Goal: Task Accomplishment & Management: Manage account settings

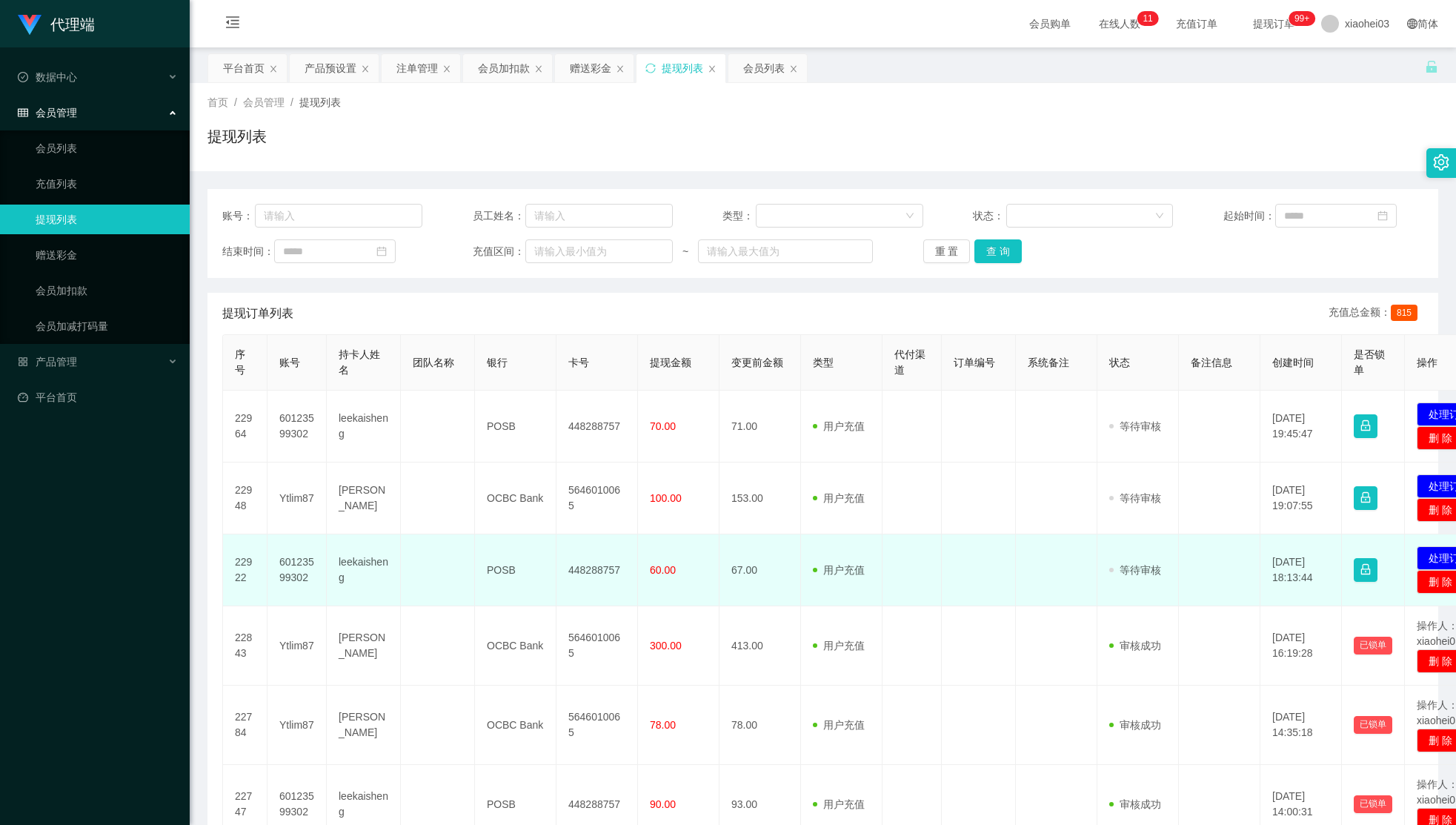
click at [570, 563] on td "448288757" at bounding box center [598, 570] width 82 height 72
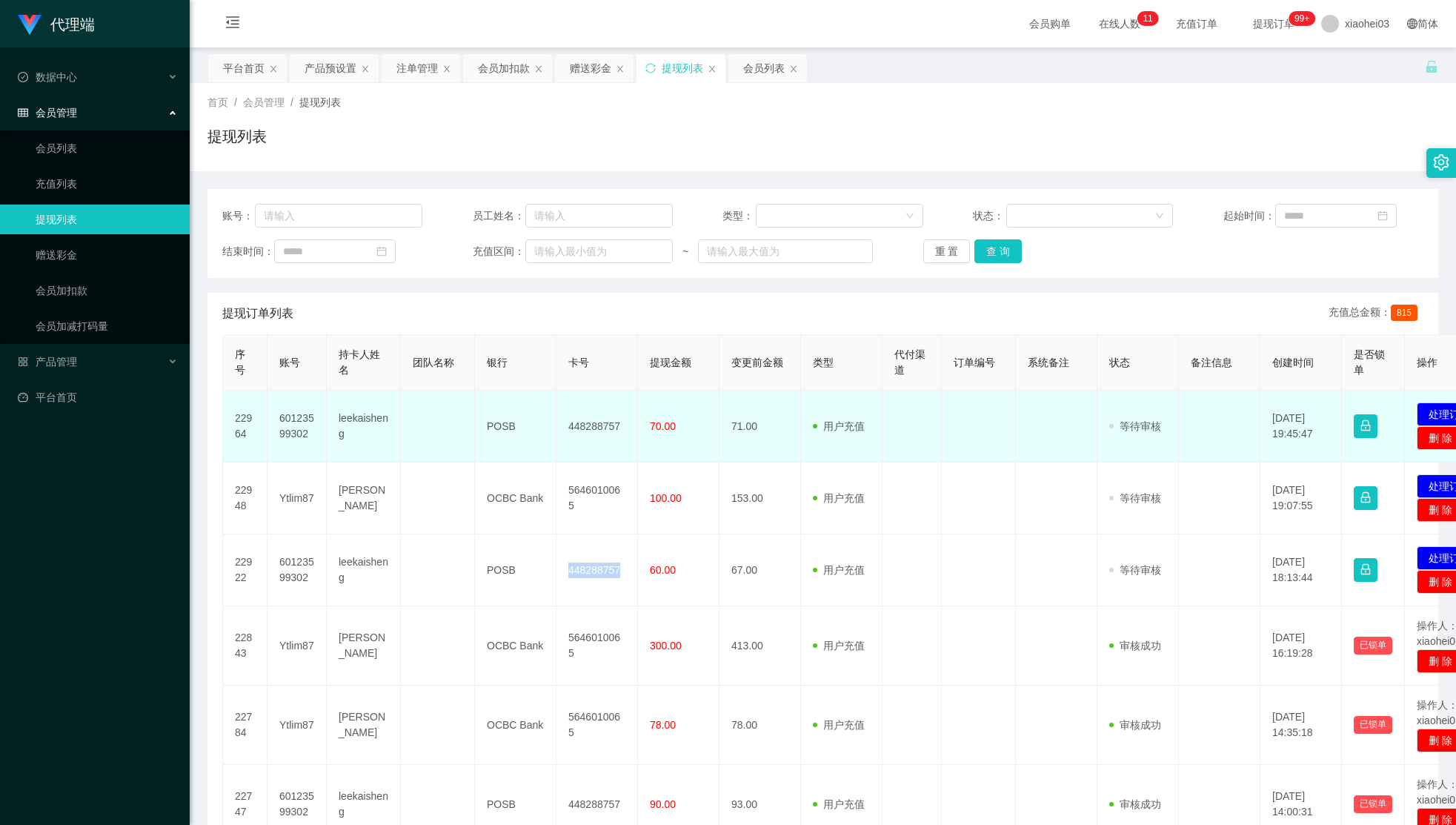
copy td "448288757"
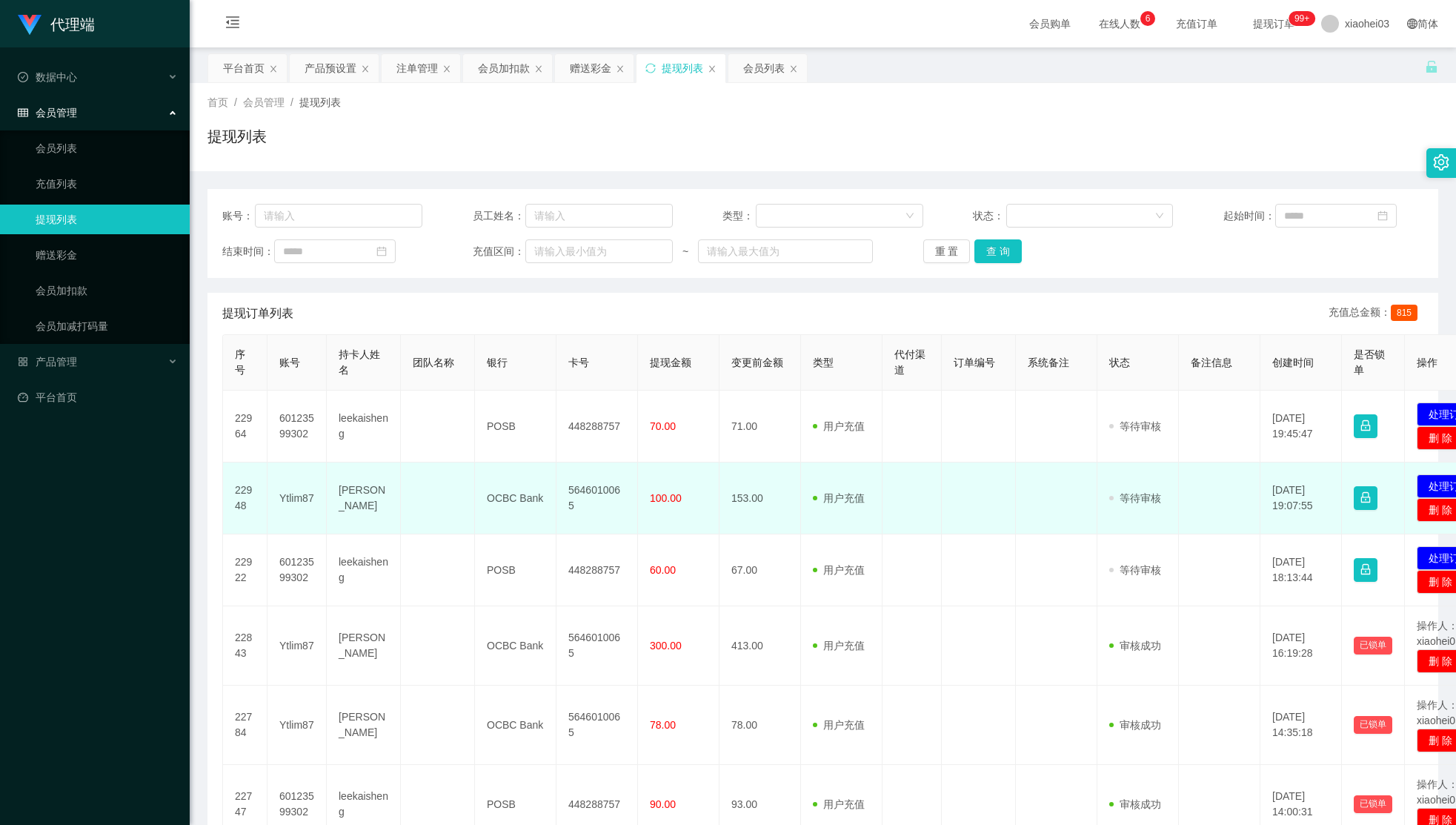
click at [867, 533] on td "用户充值 人工扣款" at bounding box center [842, 498] width 82 height 72
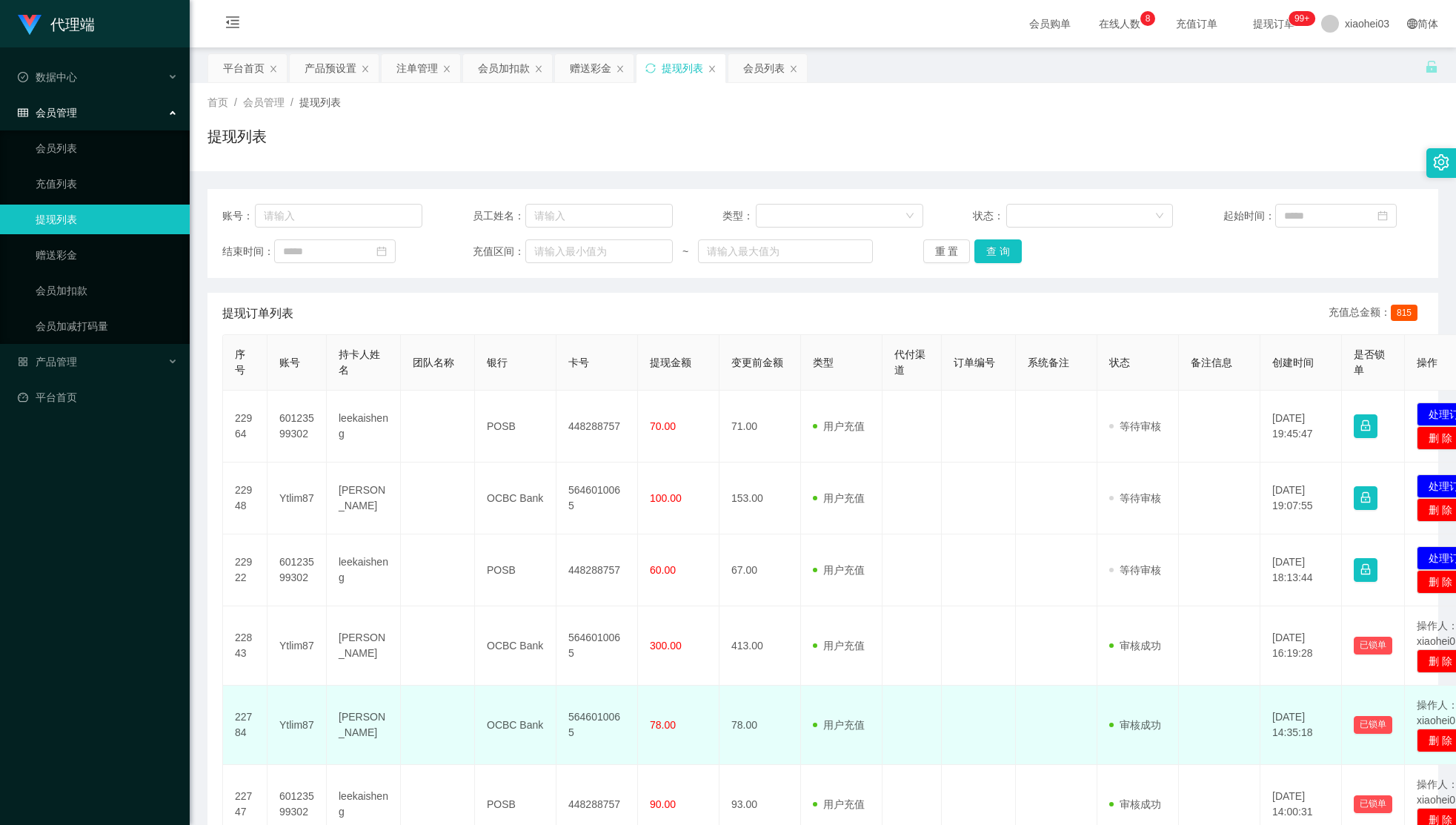
click at [1146, 750] on td "审核驳回 审核成功 等待审核" at bounding box center [1138, 725] width 82 height 79
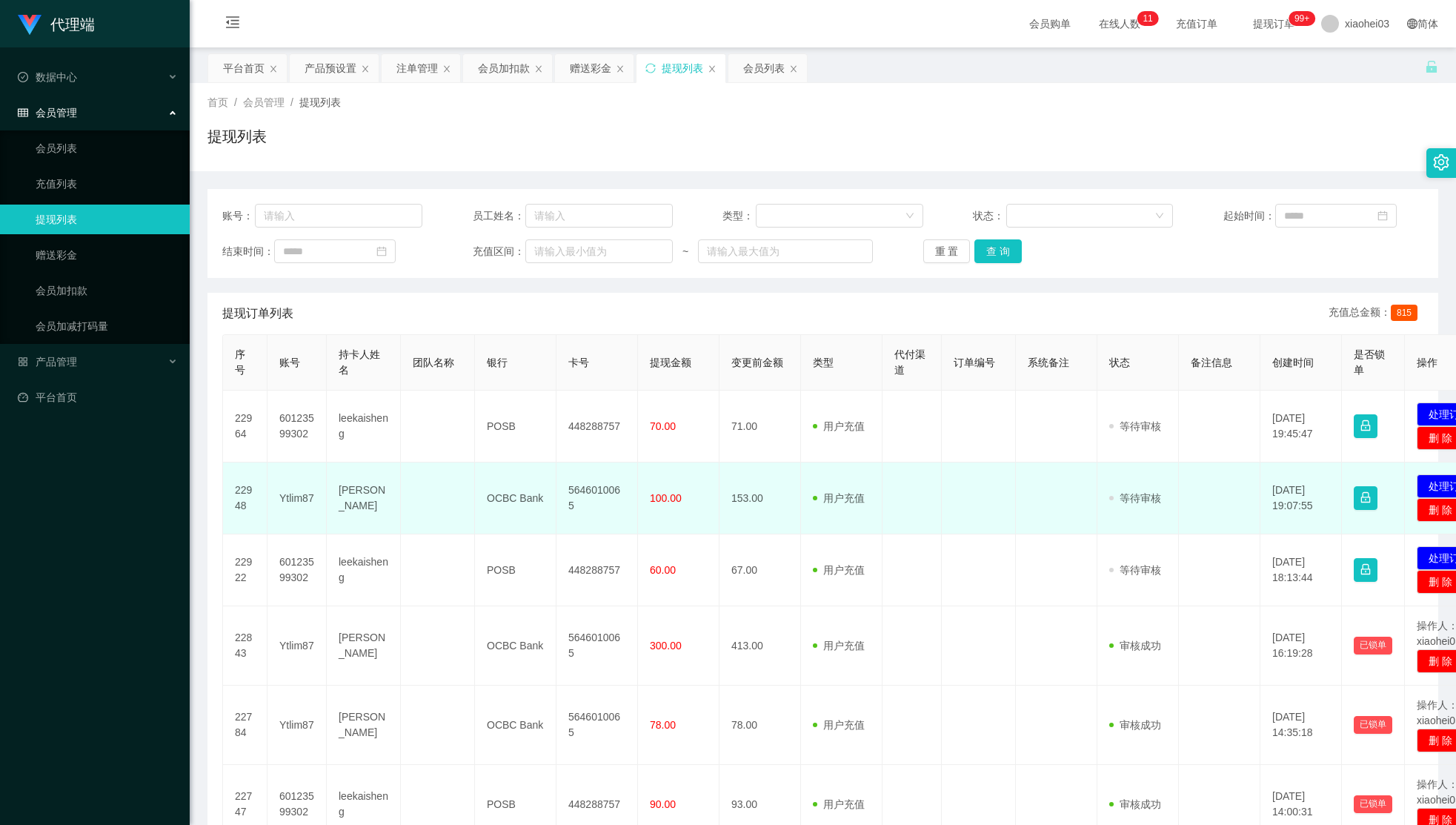
click at [589, 506] on td "5646010065" at bounding box center [598, 498] width 82 height 72
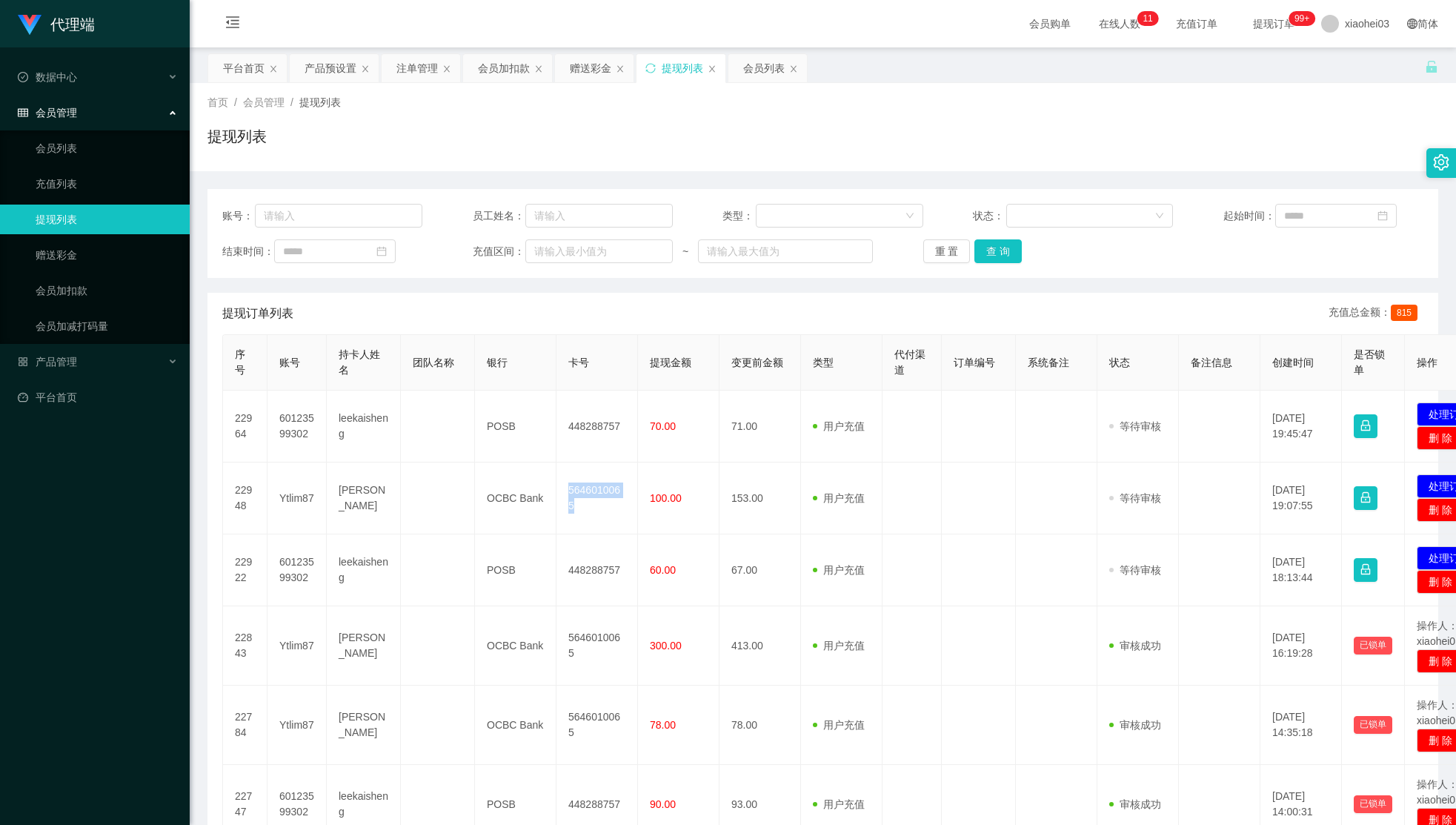
copy td "5646010065"
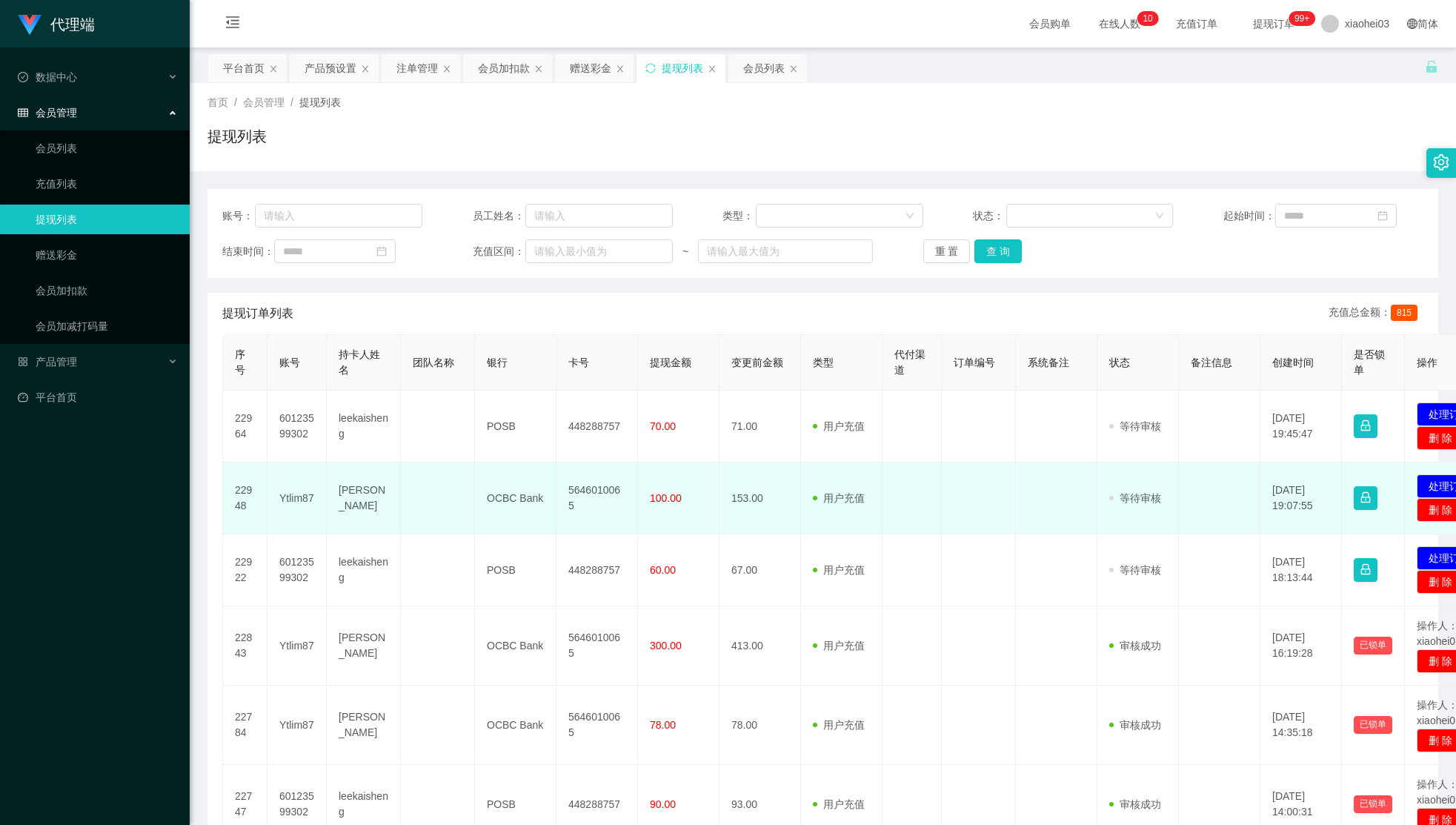
click at [303, 493] on td "Ytlim87" at bounding box center [297, 498] width 59 height 72
copy td "Ytlim87"
click at [1150, 509] on td "审核驳回 审核成功 等待审核" at bounding box center [1138, 498] width 82 height 72
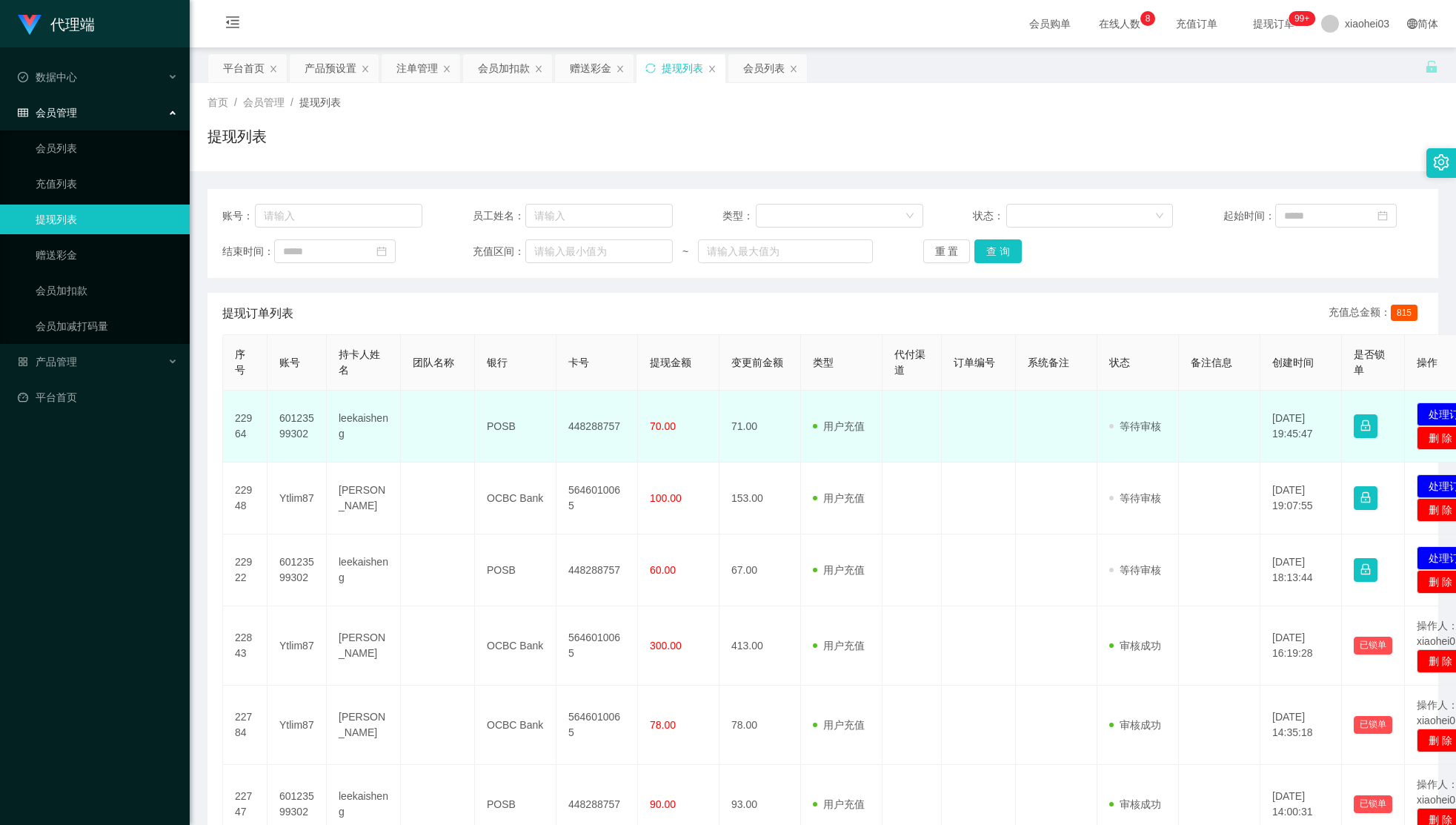
click at [577, 433] on td "448288757" at bounding box center [598, 426] width 82 height 72
click at [577, 432] on td "448288757" at bounding box center [598, 426] width 82 height 72
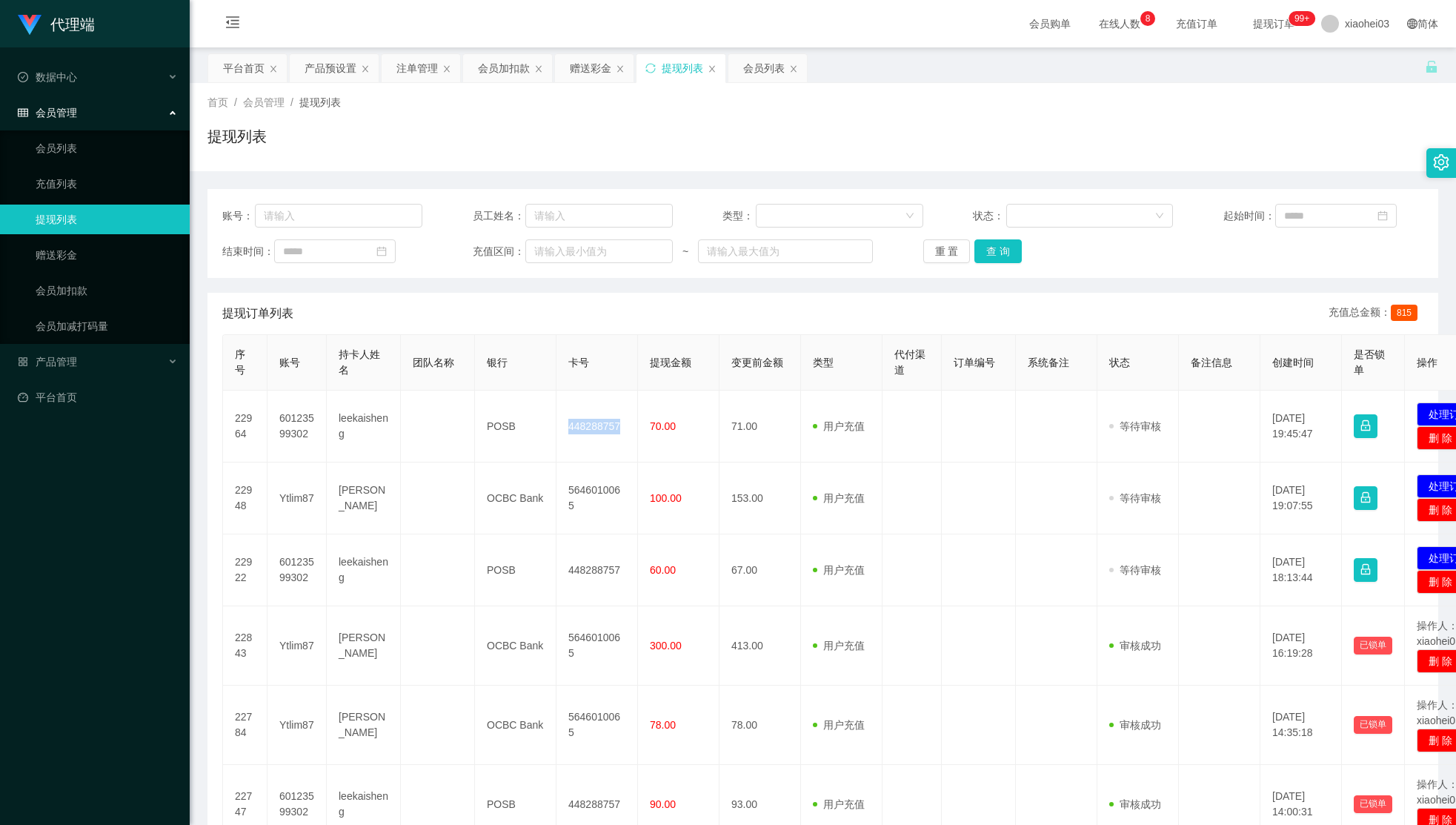
copy td "448288757"
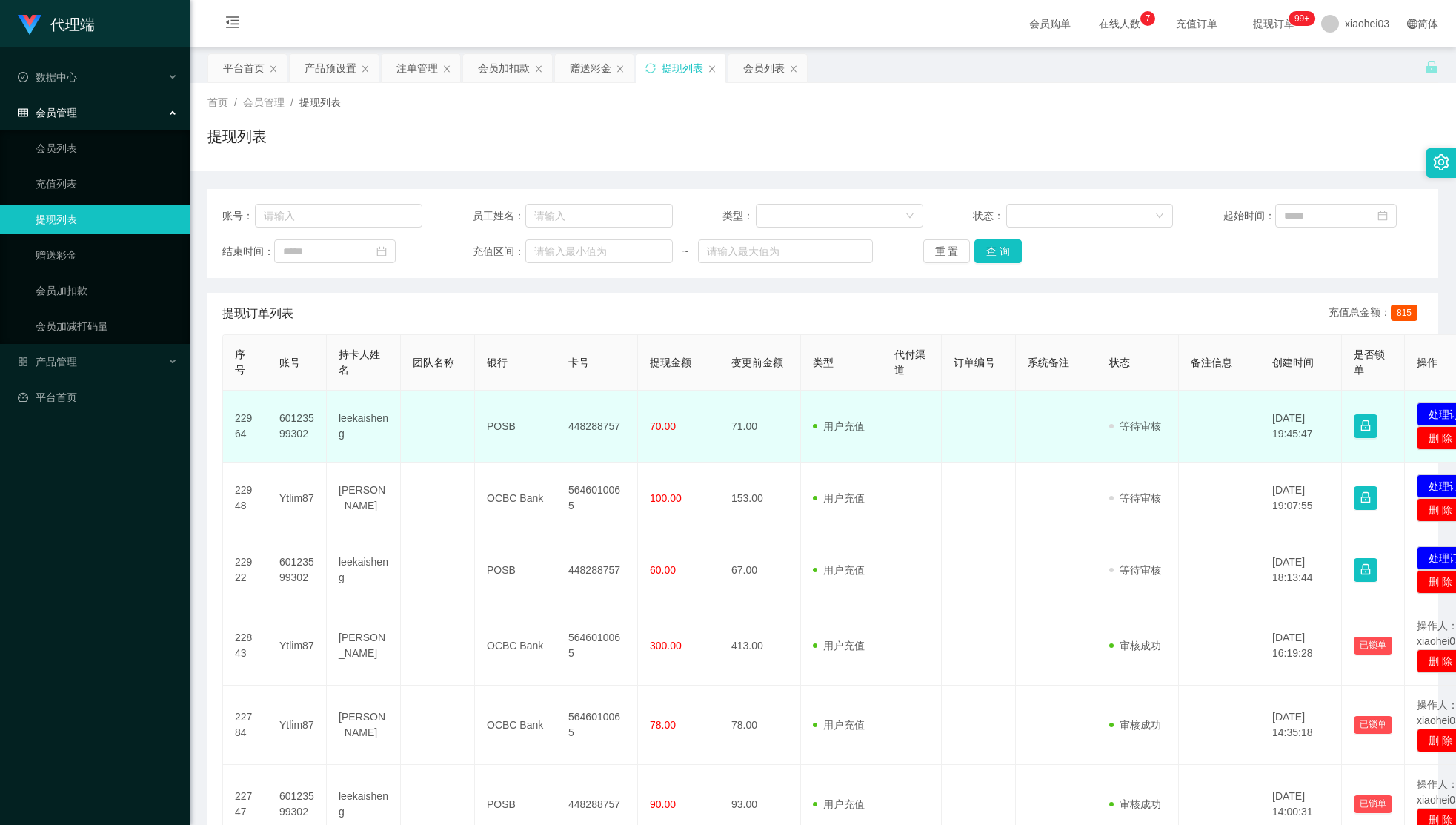
click at [282, 427] on td "60123599302" at bounding box center [297, 426] width 59 height 72
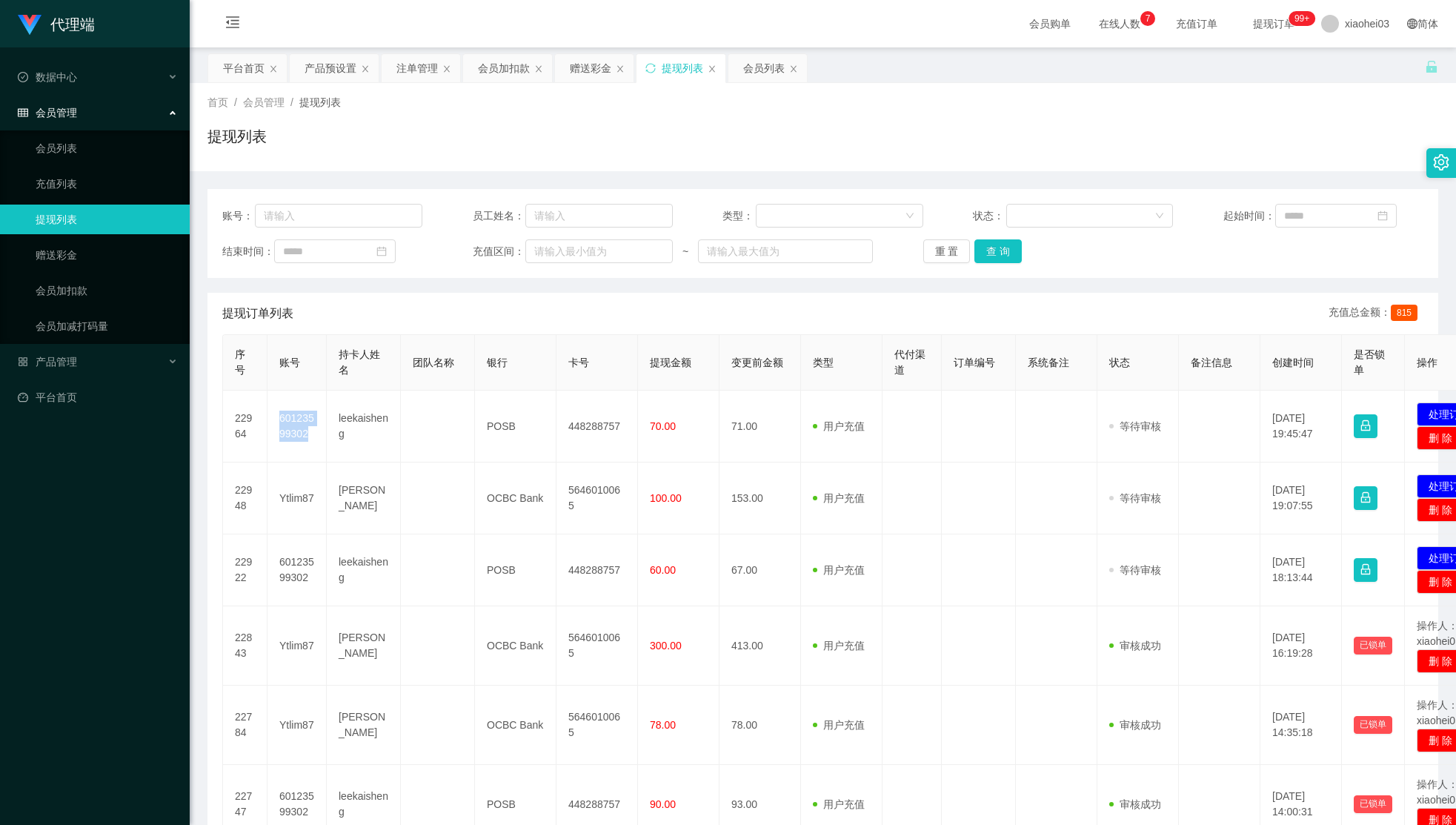
copy td "60123599302"
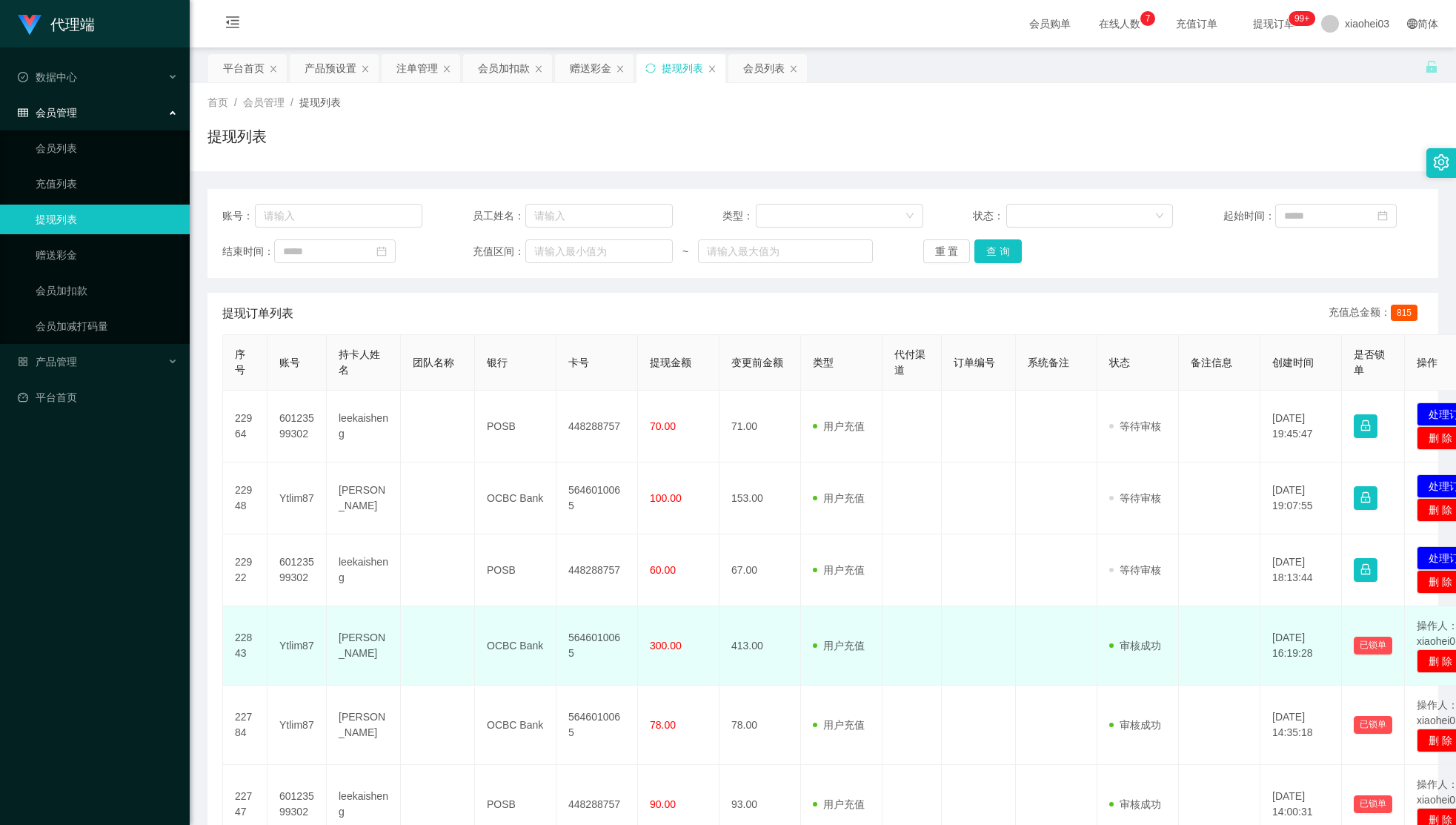
click at [1109, 630] on td "审核驳回 审核成功 等待审核" at bounding box center [1138, 646] width 82 height 79
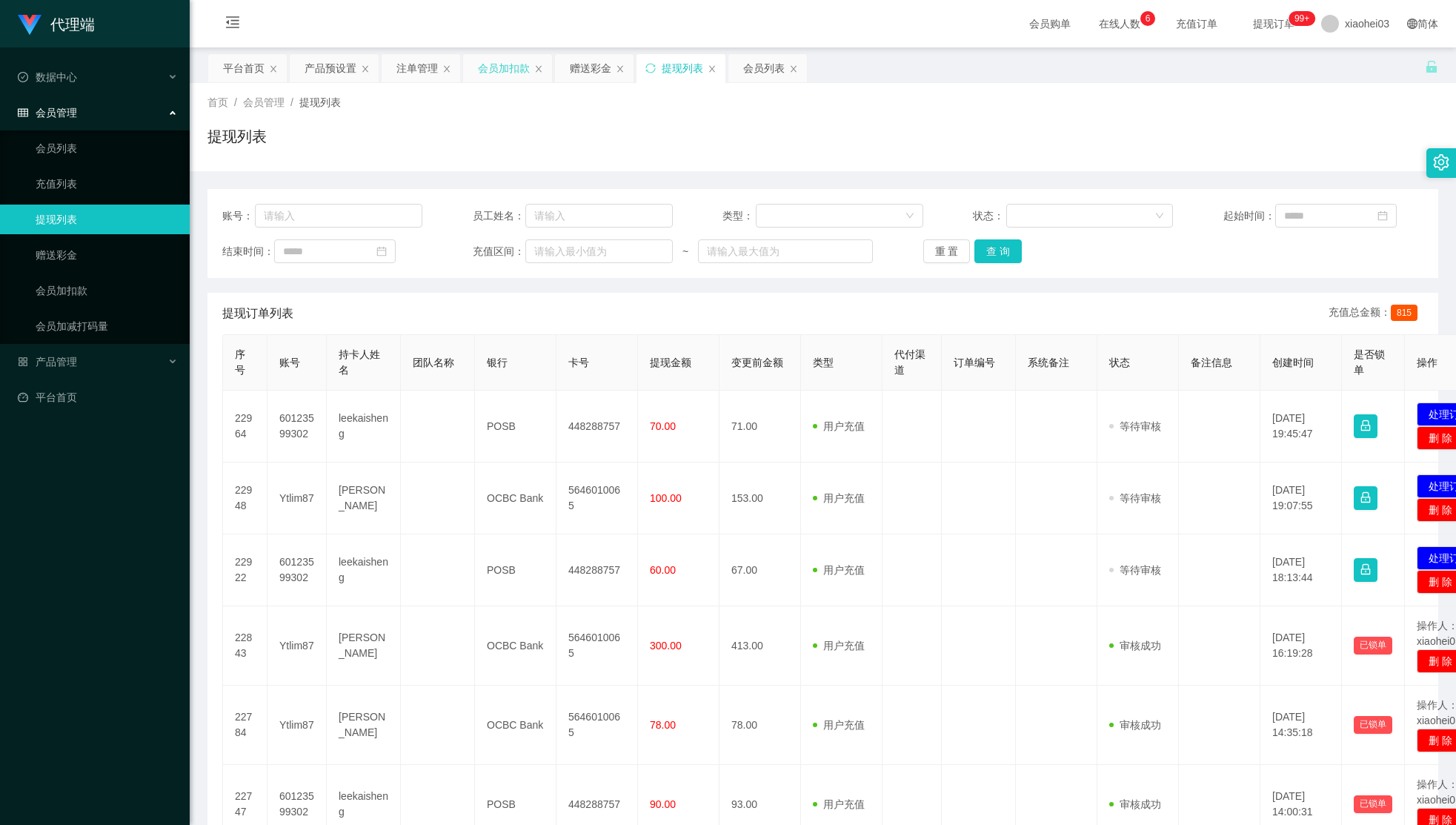
click at [511, 74] on div "会员加扣款" at bounding box center [503, 68] width 52 height 28
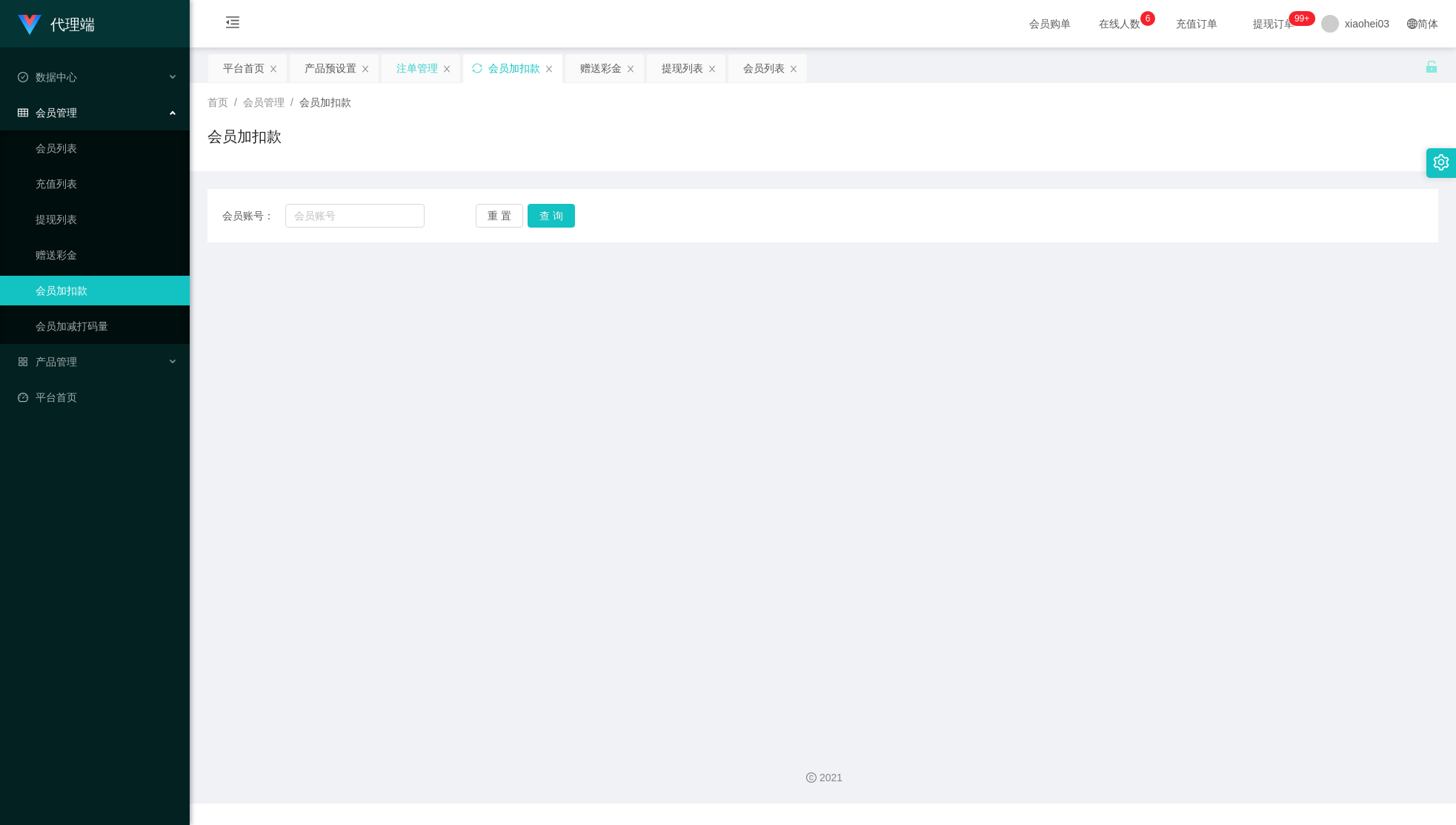
click at [420, 74] on div "注单管理" at bounding box center [417, 68] width 42 height 28
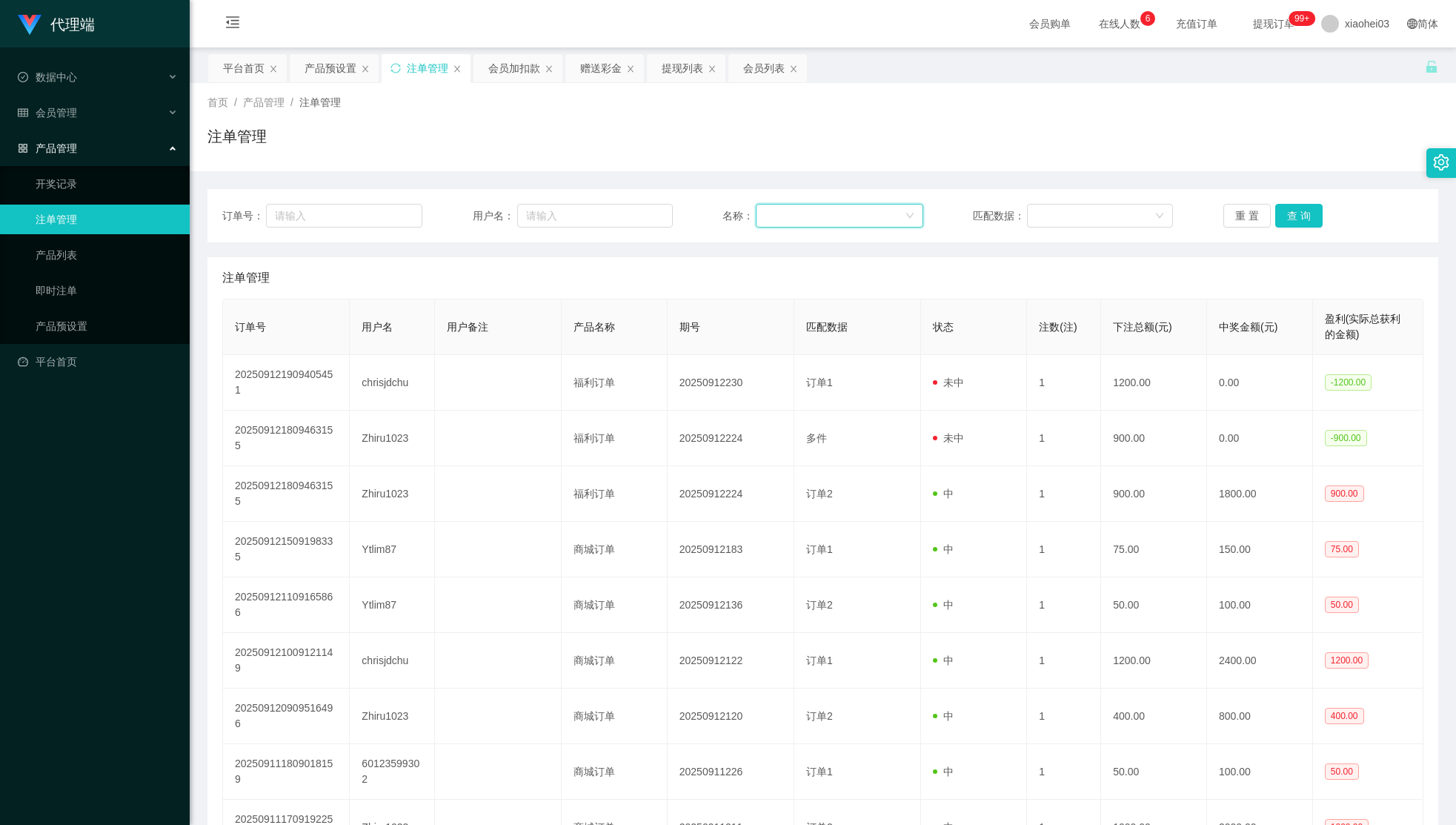
drag, startPoint x: 831, startPoint y: 219, endPoint x: 598, endPoint y: 207, distance: 233.3
click at [829, 219] on div at bounding box center [835, 215] width 140 height 22
drag, startPoint x: 561, startPoint y: 212, endPoint x: 596, endPoint y: 221, distance: 36.1
click at [562, 212] on input "text" at bounding box center [595, 215] width 155 height 24
paste input "Zhiru1023"
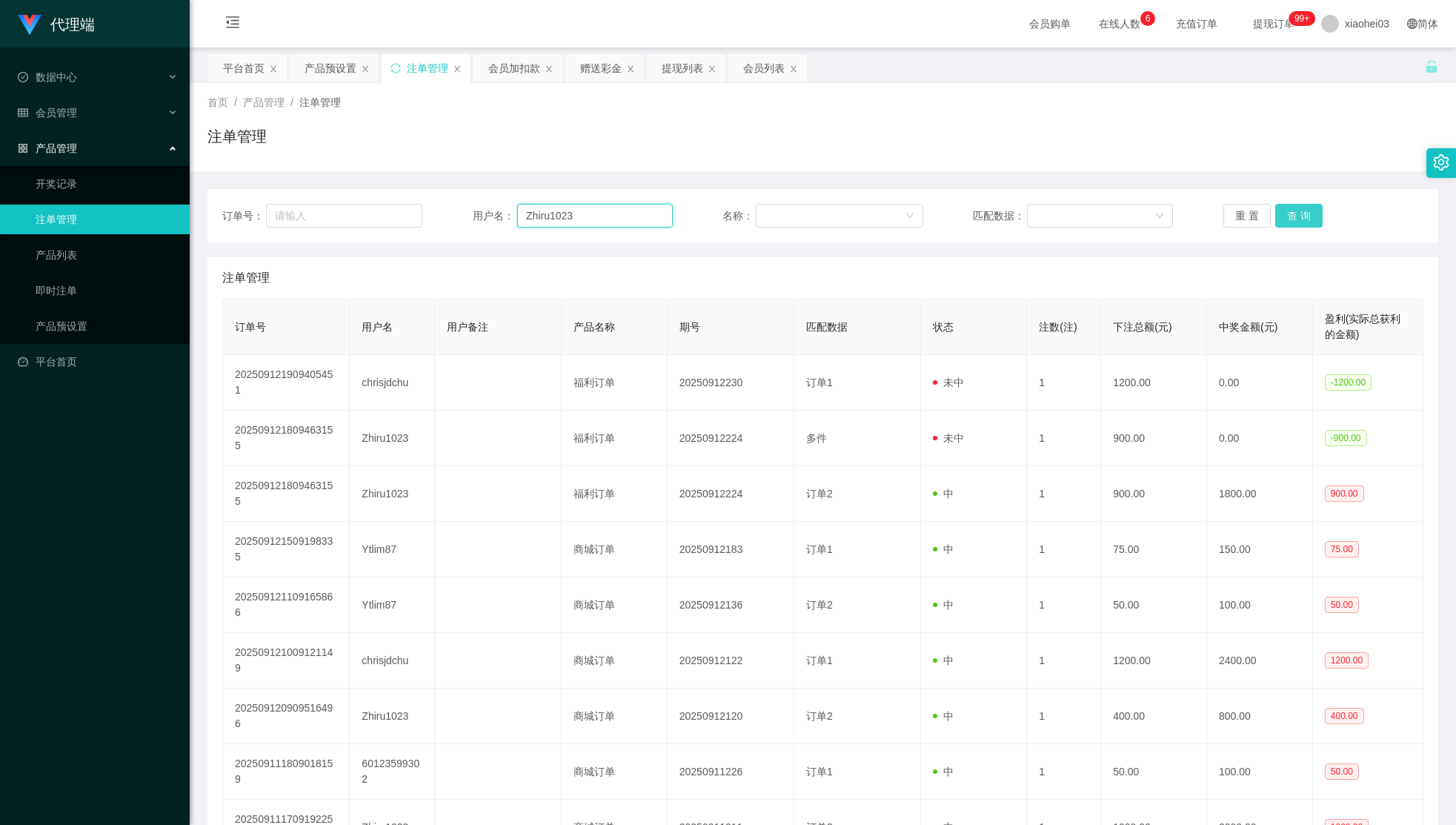
type input "Zhiru1023"
click at [1310, 220] on button "查 询" at bounding box center [1299, 215] width 48 height 24
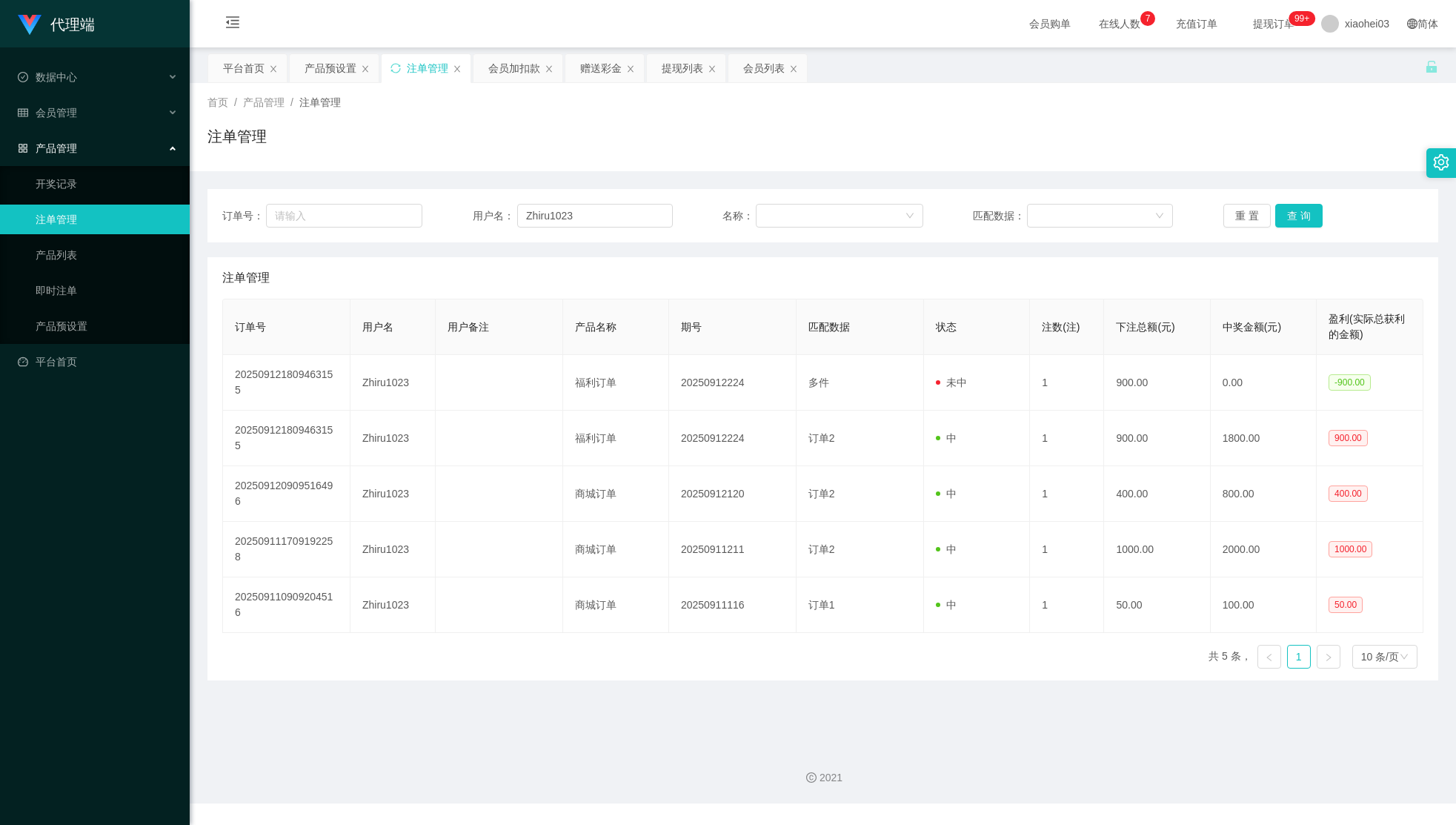
click at [742, 587] on div "订单号 用户名 用户备注 产品名称 期号 匹配数据 状态 注数(注) 下注总额(元) 中奖金额(元) 盈利(实际总获利的金额) 202509121809463…" at bounding box center [823, 489] width 1201 height 382
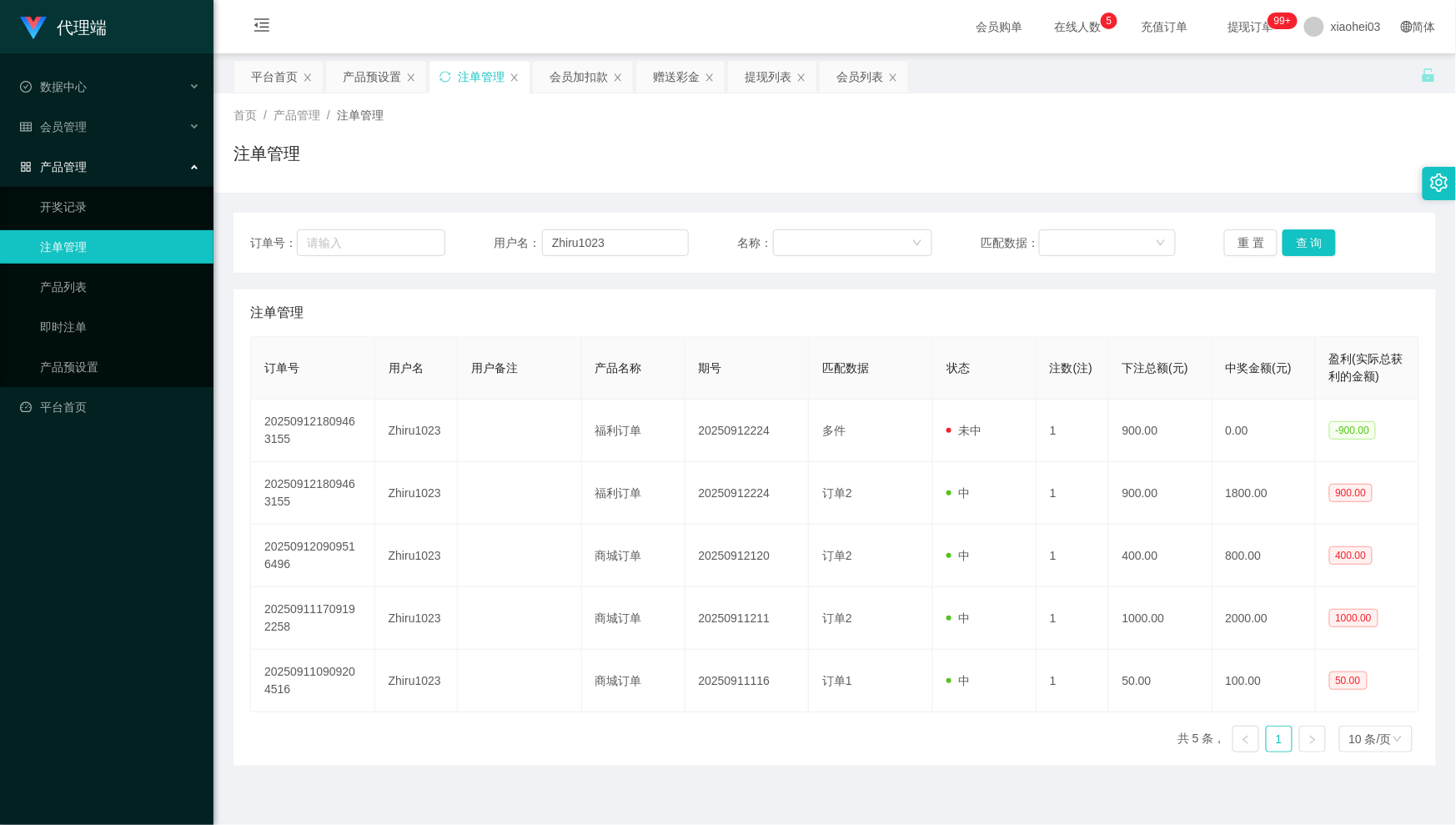
click at [888, 734] on div "订单号 用户名 用户备注 产品名称 期号 匹配数据 状态 注数(注) 下注总额(元) 中奖金额(元) 盈利(实际总获利的金额) 202509121809463…" at bounding box center [834, 551] width 1169 height 429
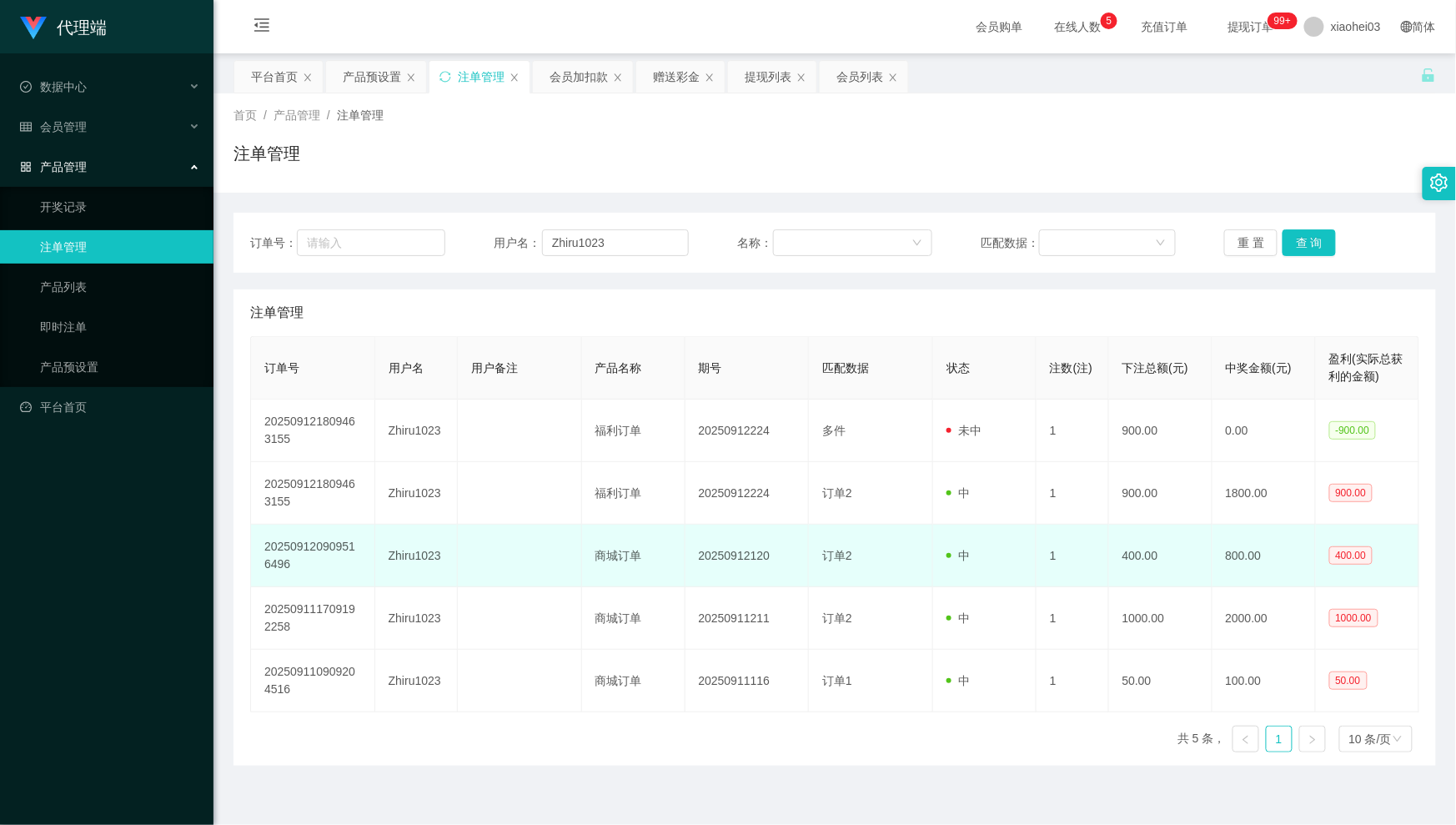
click at [954, 587] on td "中" at bounding box center [984, 556] width 103 height 62
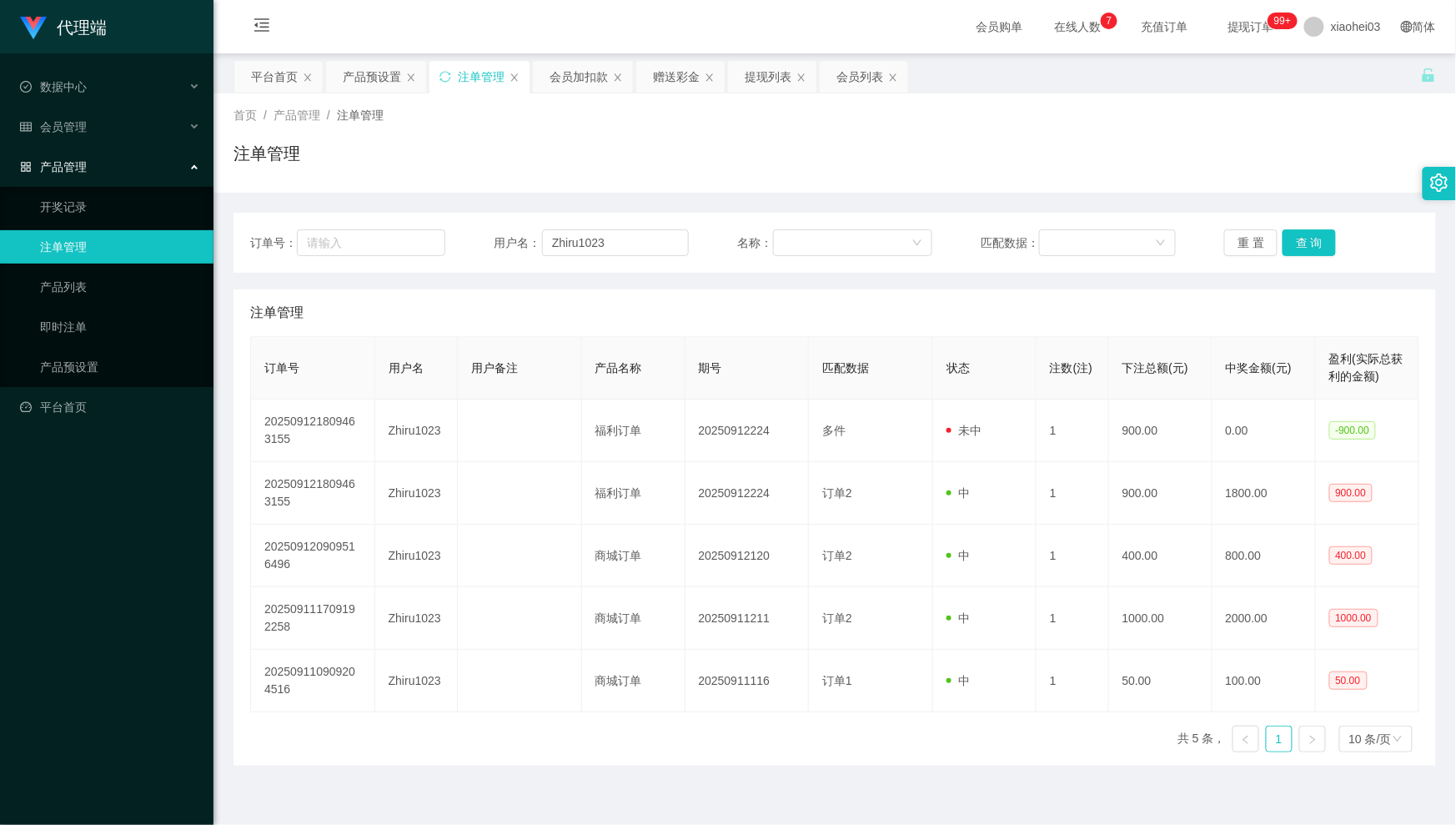
click at [1096, 150] on div "注单管理" at bounding box center [834, 160] width 1202 height 38
drag, startPoint x: 628, startPoint y: 242, endPoint x: 403, endPoint y: 215, distance: 226.6
click at [592, 234] on input "Zhiru1023" at bounding box center [615, 242] width 147 height 27
click at [755, 81] on div "提现列表" at bounding box center [768, 76] width 47 height 32
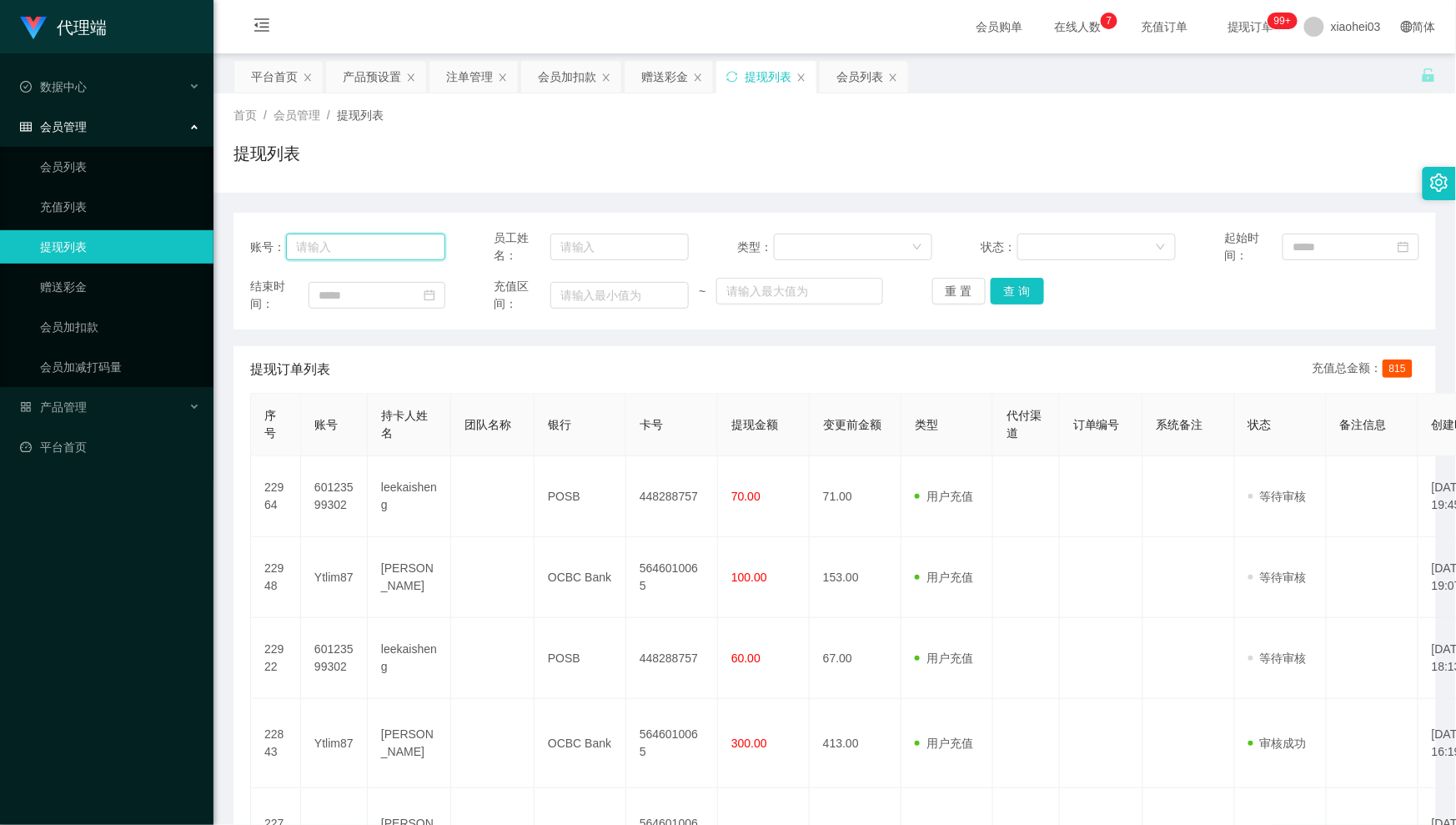
click at [412, 244] on input "text" at bounding box center [365, 247] width 159 height 27
paste input "Ytlim87"
type input "Ytlim87"
click at [1011, 285] on button "查 询" at bounding box center [1018, 291] width 54 height 27
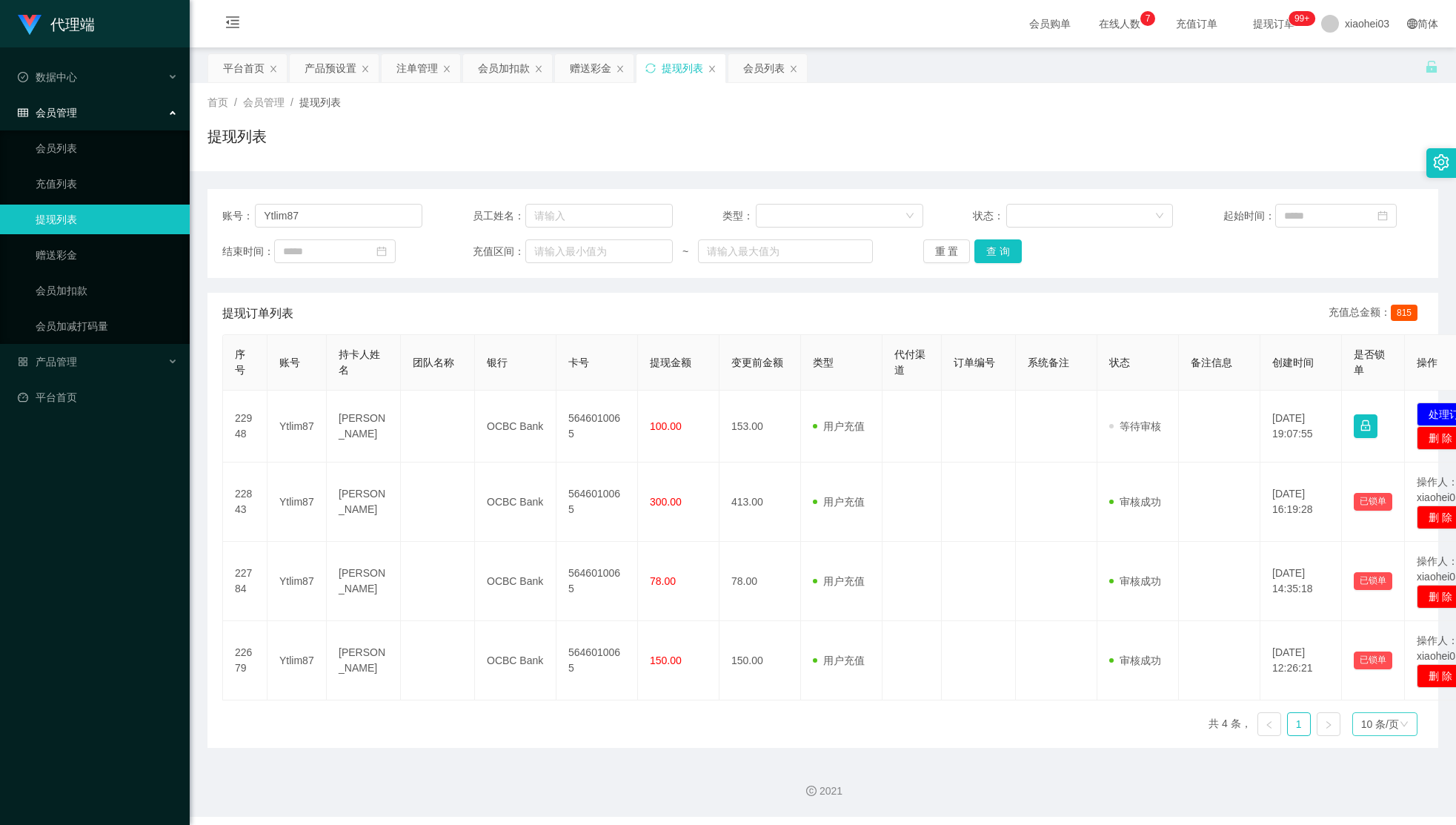
drag, startPoint x: 1430, startPoint y: 736, endPoint x: 1361, endPoint y: 730, distance: 69.3
click at [1430, 736] on main "关闭左侧 关闭右侧 关闭其它 刷新页面 平台首页 产品预设置 注单管理 会员加扣款 赠送彩金 提现列表 会员列表 首页 / 会员管理 / 提现列表 / 提现列…" at bounding box center [823, 398] width 1267 height 701
click at [1321, 774] on div "2021" at bounding box center [823, 783] width 1267 height 69
click at [1245, 254] on div "结束时间： 充值区间： ~ 重 置 查 询" at bounding box center [823, 251] width 1201 height 24
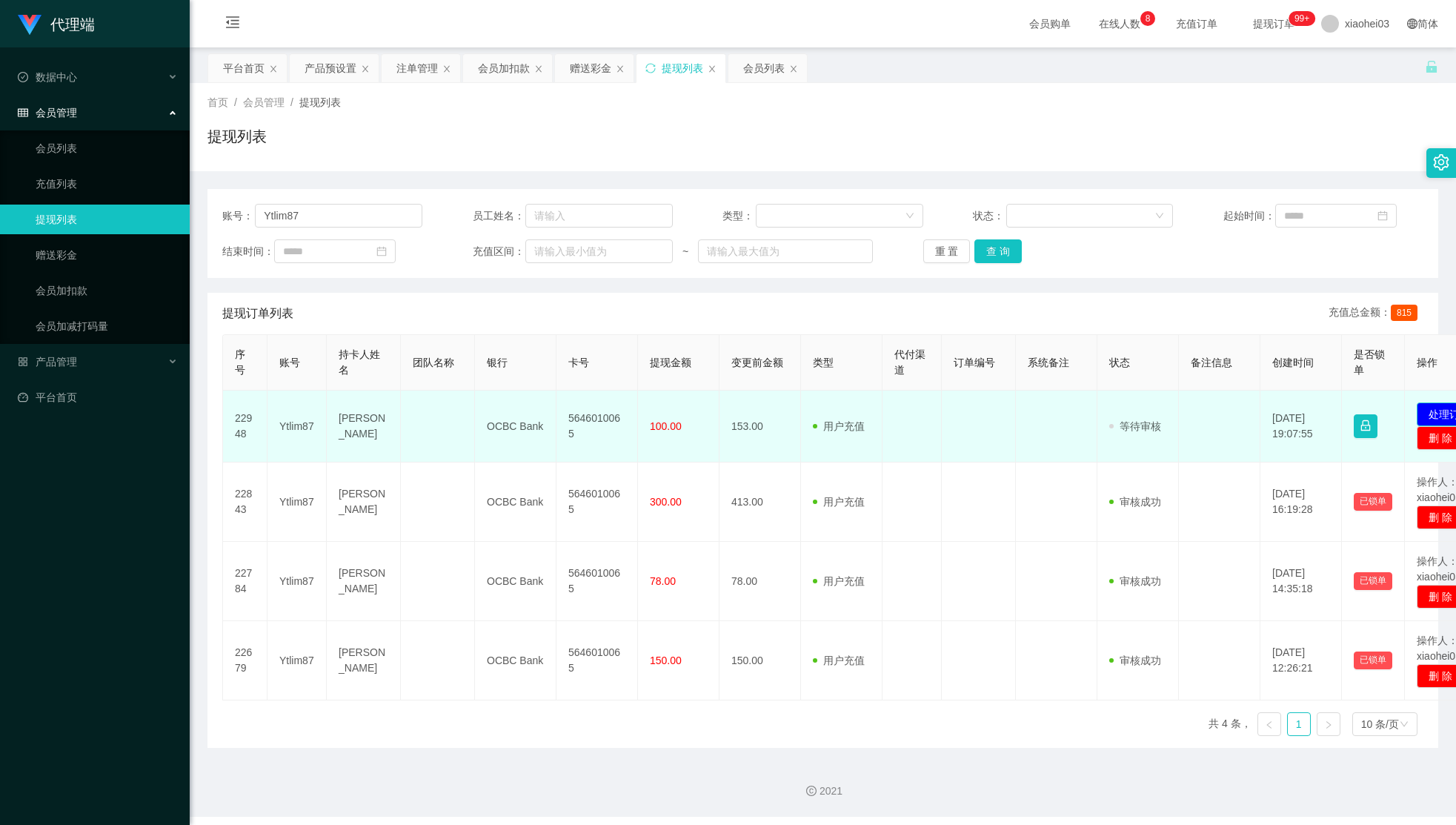
click at [1438, 412] on button "处理订单" at bounding box center [1449, 414] width 65 height 24
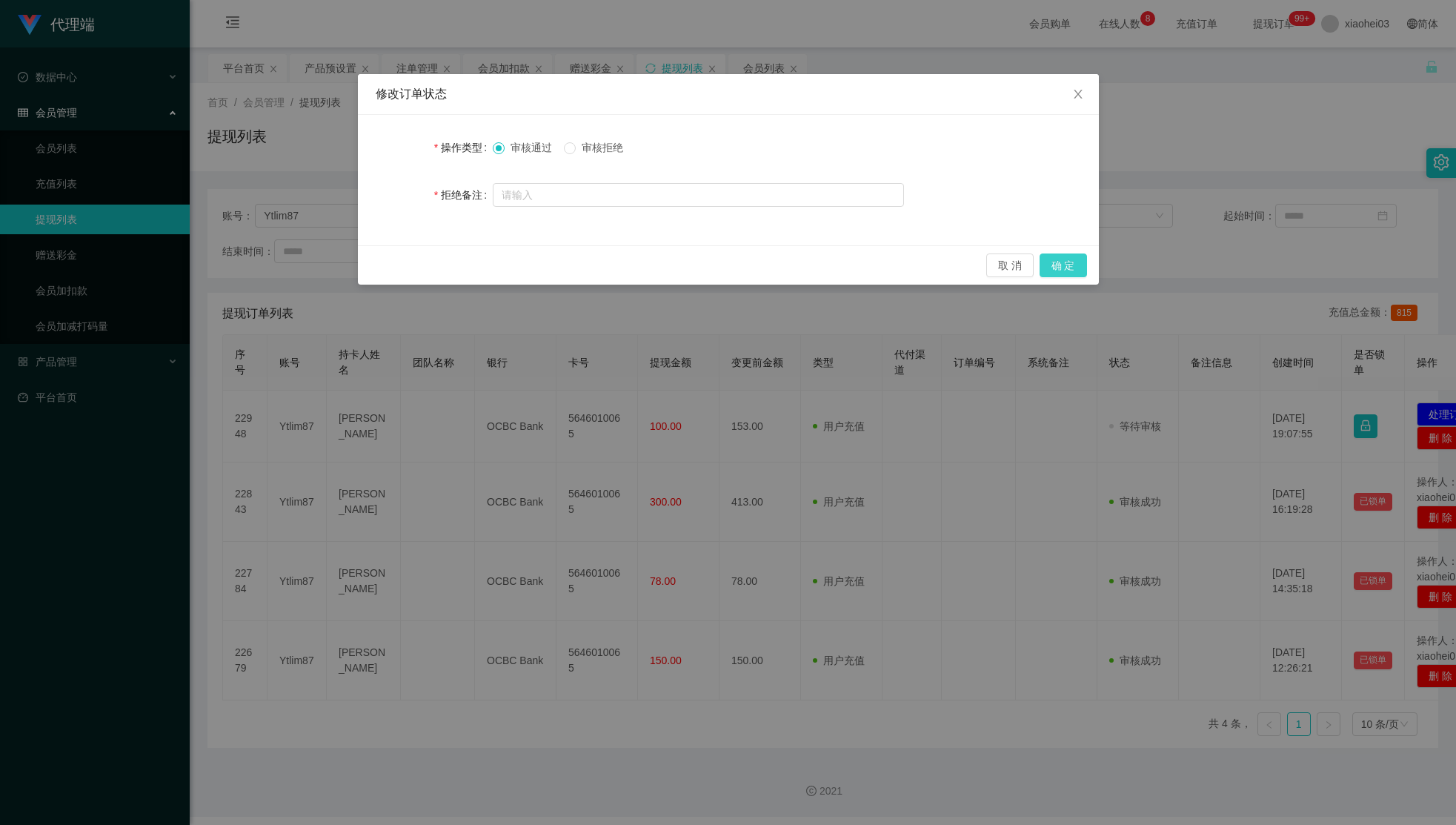
click at [1070, 262] on button "确 定" at bounding box center [1064, 266] width 48 height 24
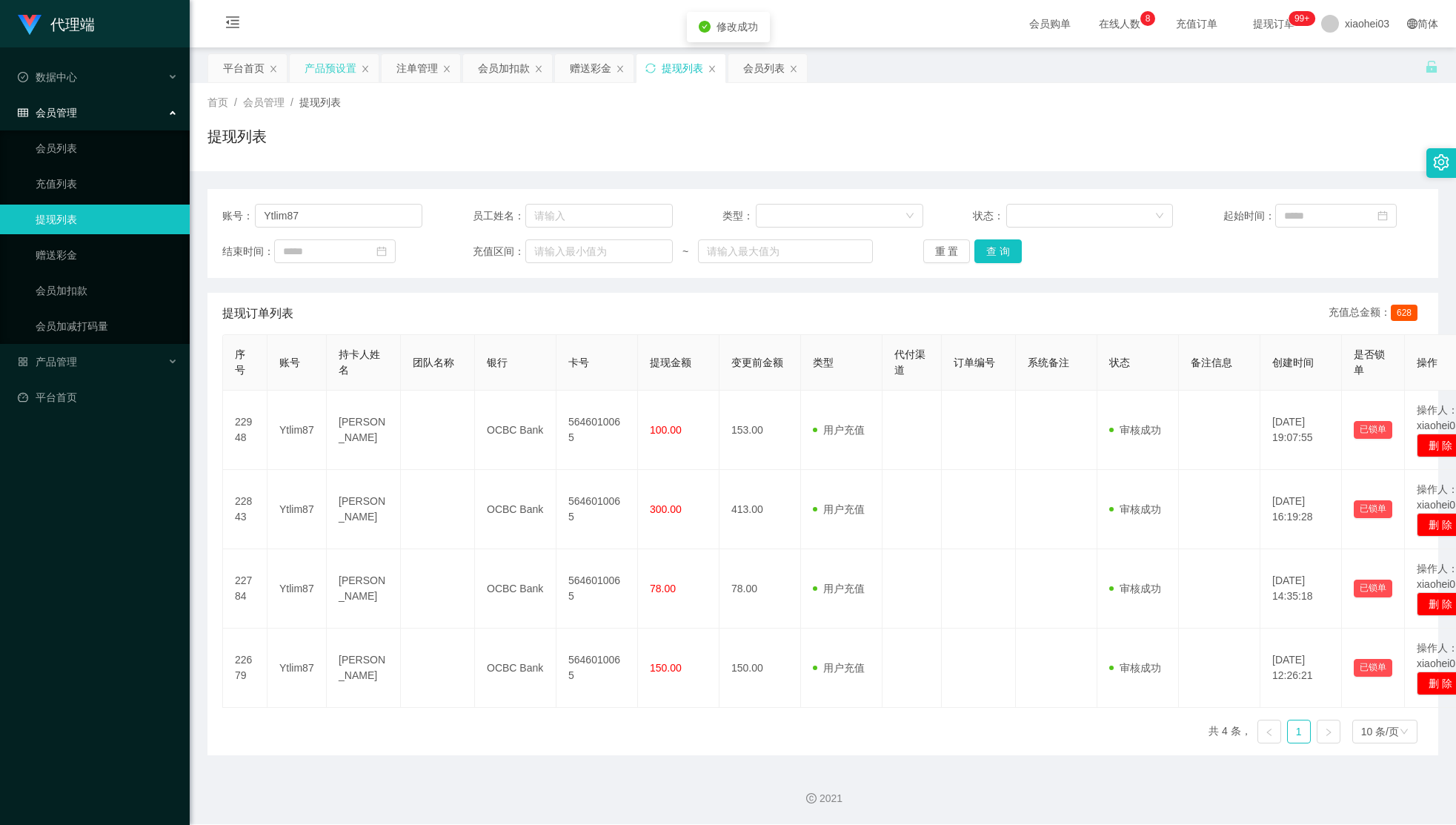
click at [332, 72] on div "产品预设置" at bounding box center [330, 68] width 52 height 28
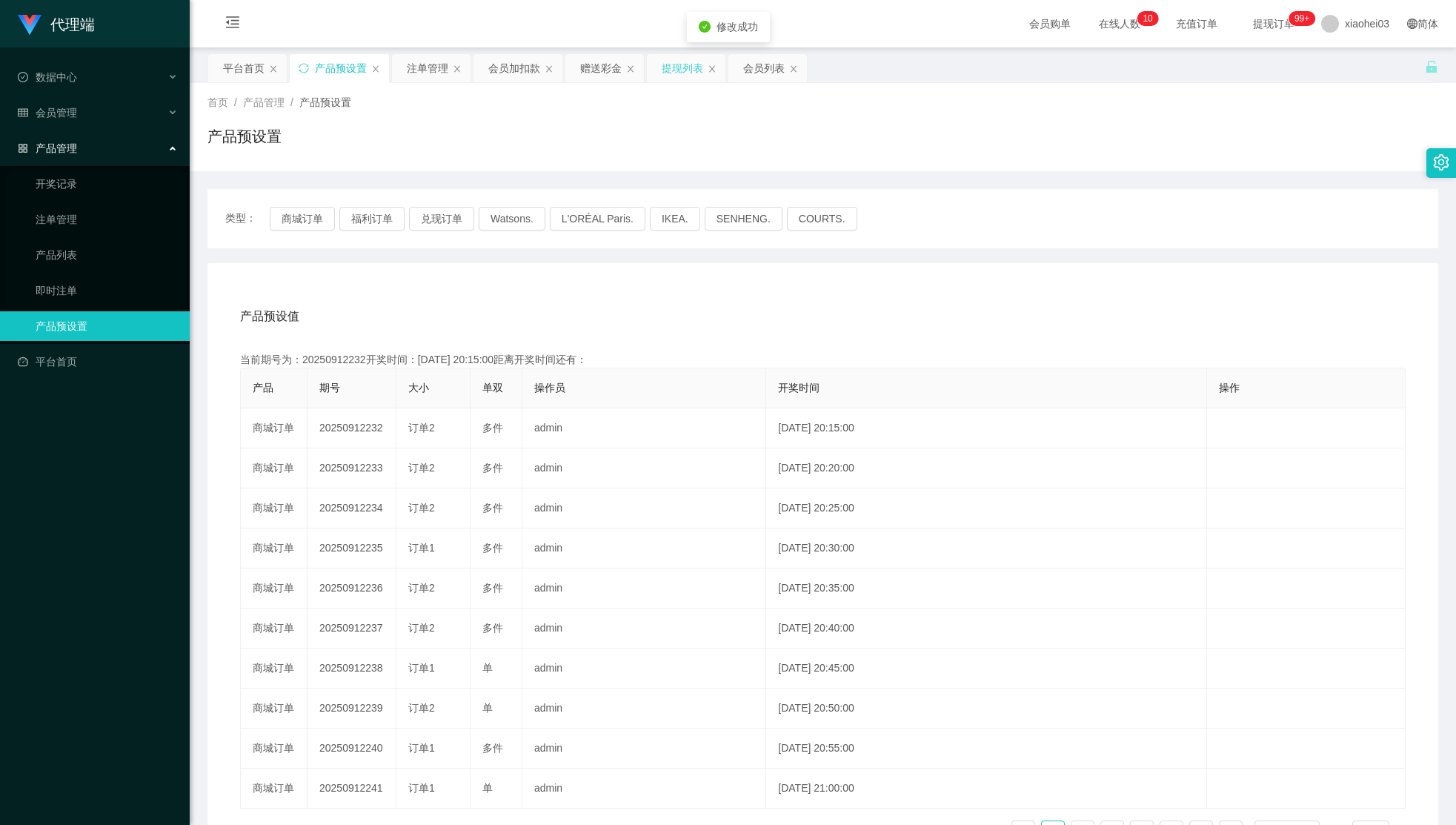
click at [683, 75] on div "提现列表" at bounding box center [682, 68] width 42 height 28
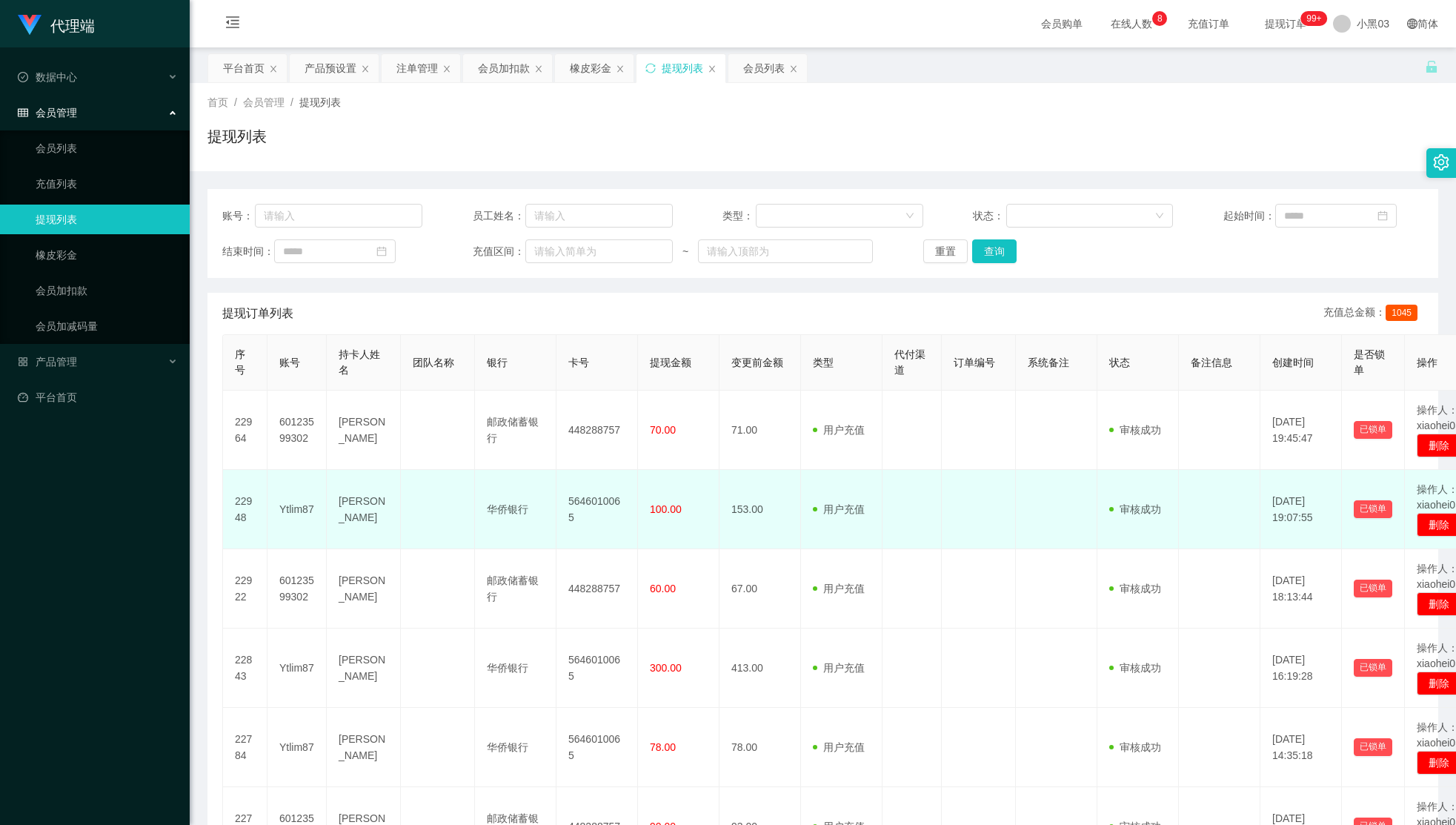
click at [1101, 509] on td "审核驳回 审核成功 等待审核" at bounding box center [1138, 509] width 82 height 79
